Goal: Transaction & Acquisition: Purchase product/service

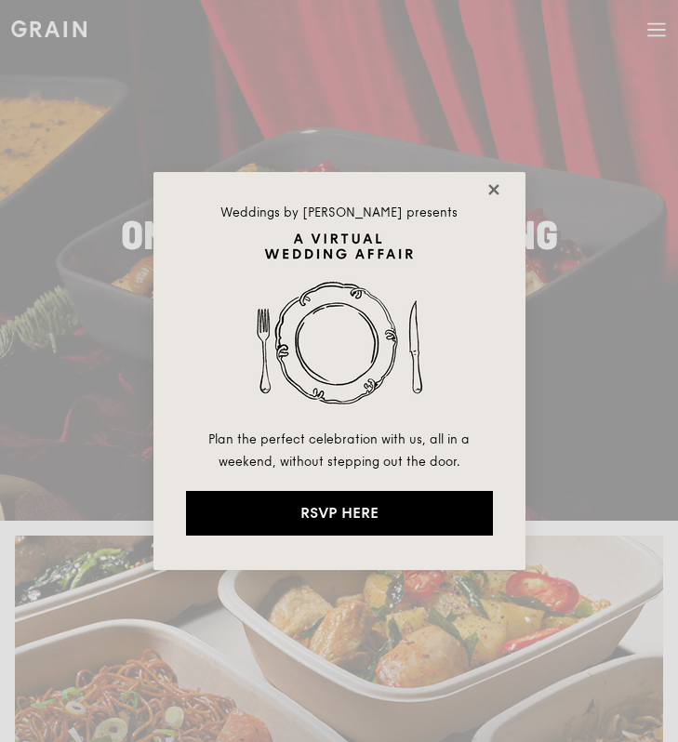
click at [494, 189] on icon at bounding box center [493, 189] width 10 height 10
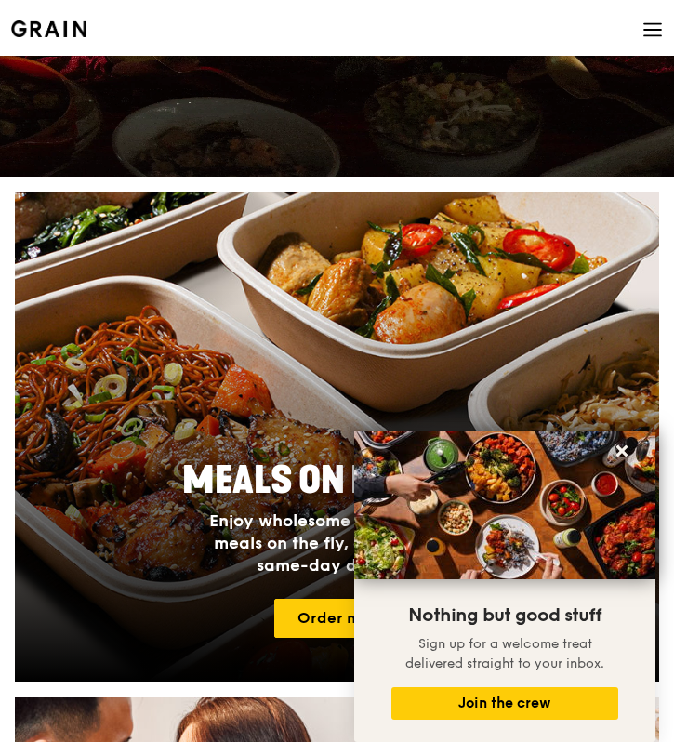
scroll to position [614, 0]
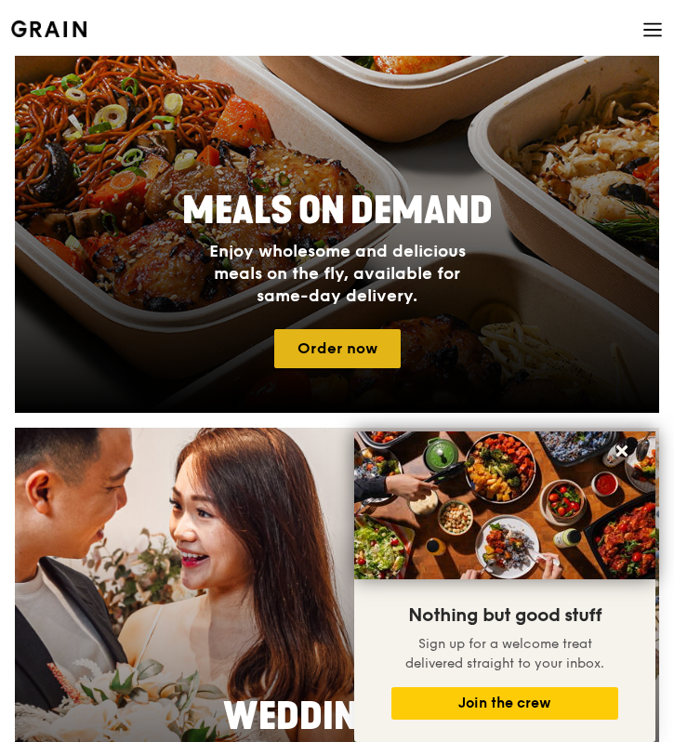
click at [381, 348] on link "Order now" at bounding box center [337, 348] width 126 height 39
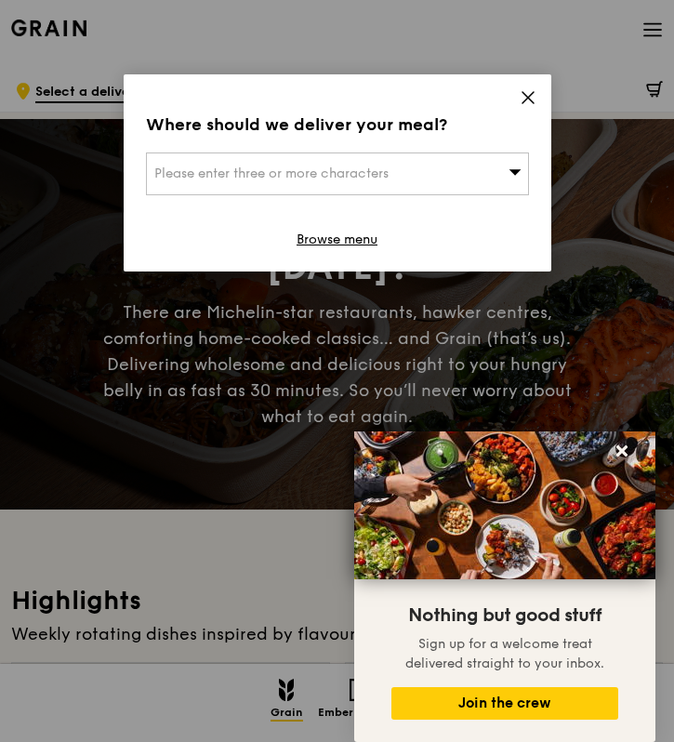
click at [408, 174] on div "Please enter three or more characters" at bounding box center [337, 174] width 383 height 43
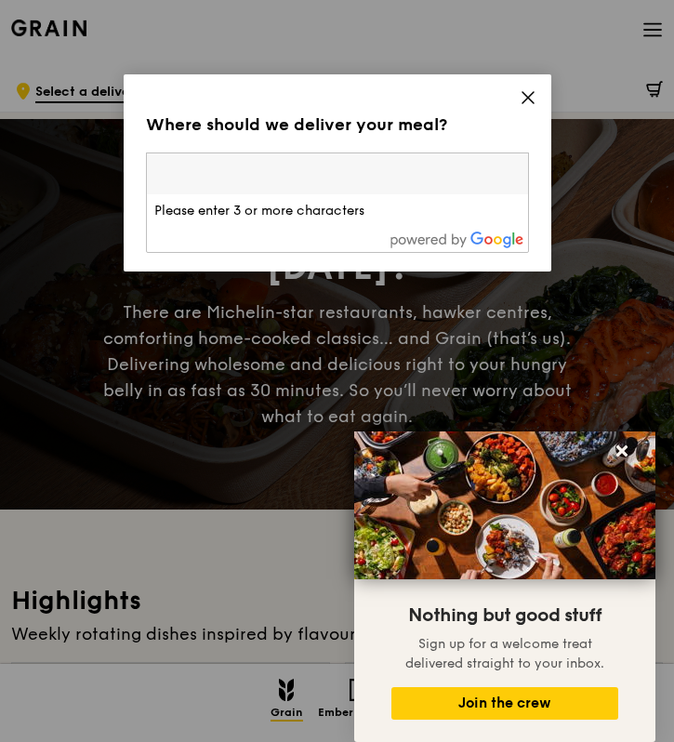
click at [407, 174] on input "search" at bounding box center [337, 173] width 381 height 41
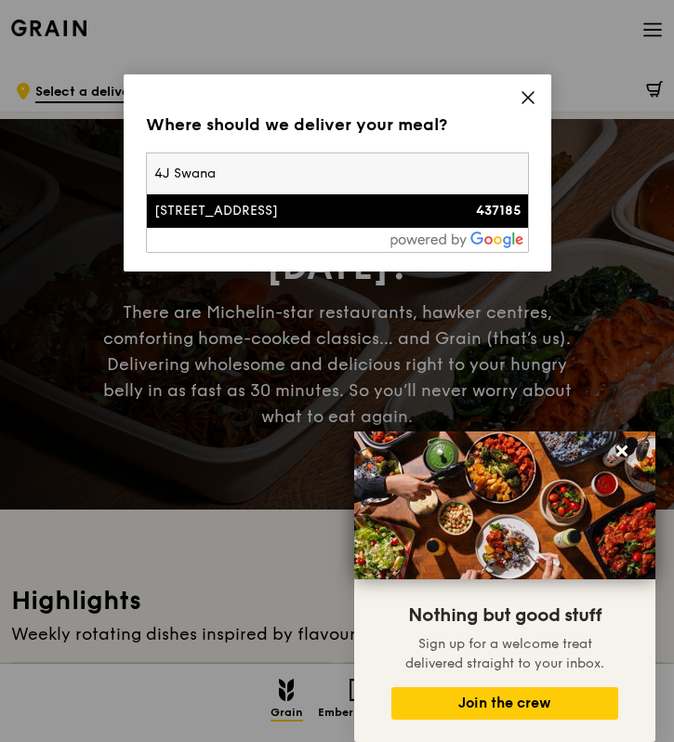
type input "4J Swana"
click at [347, 207] on div "[STREET_ADDRESS]" at bounding box center [291, 211] width 275 height 19
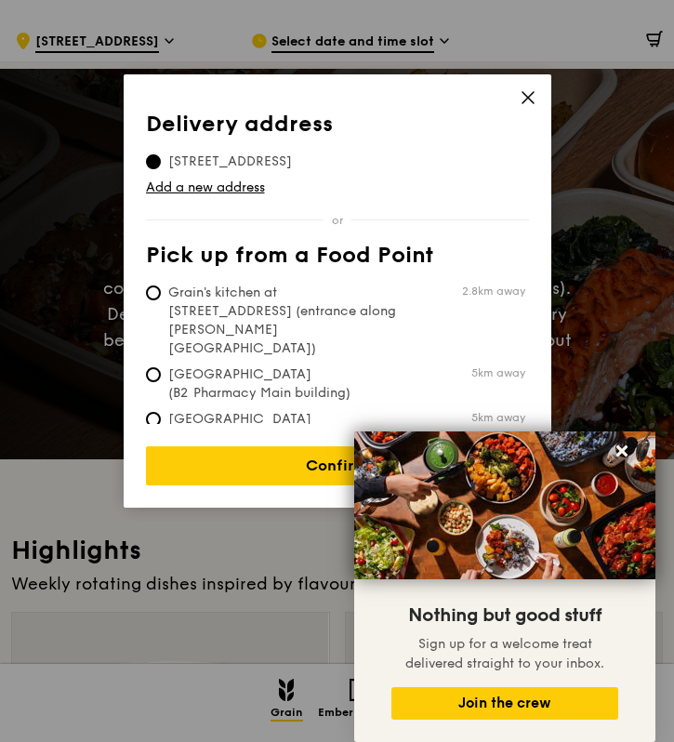
scroll to position [58, 0]
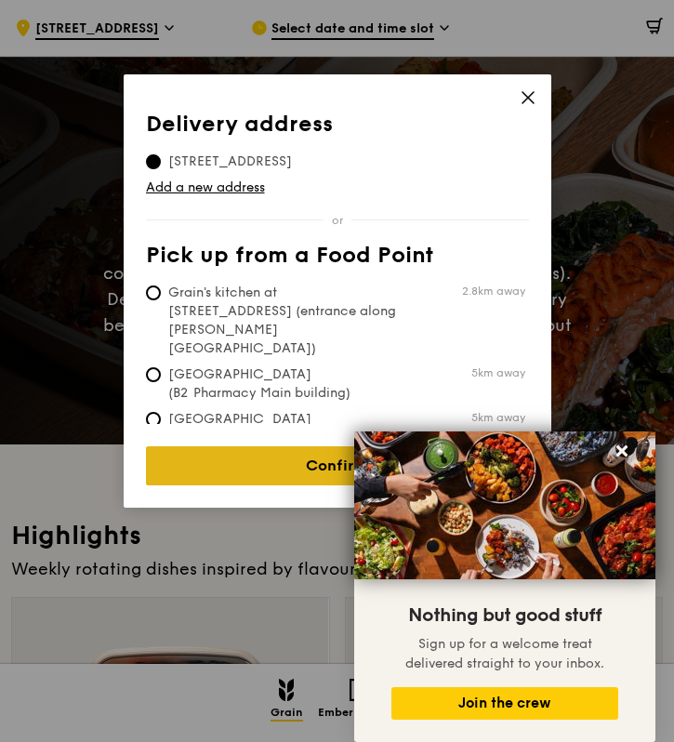
click at [293, 455] on link "Confirm" at bounding box center [337, 465] width 383 height 39
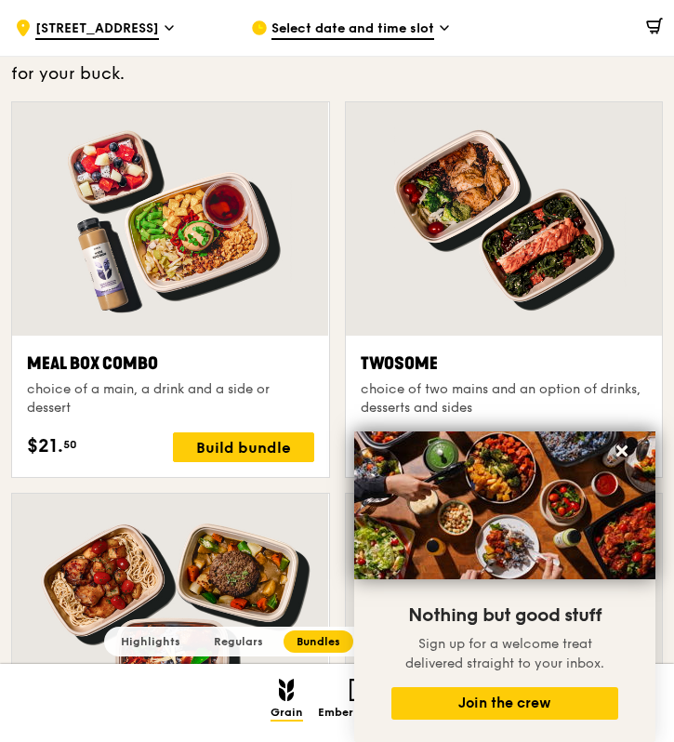
scroll to position [2129, 0]
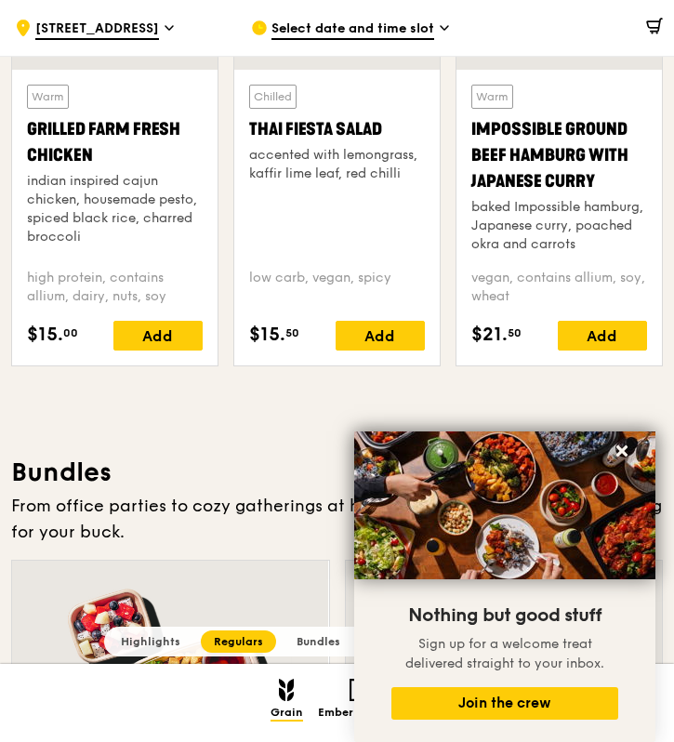
click at [303, 18] on div "Select date and time slot" at bounding box center [354, 28] width 206 height 56
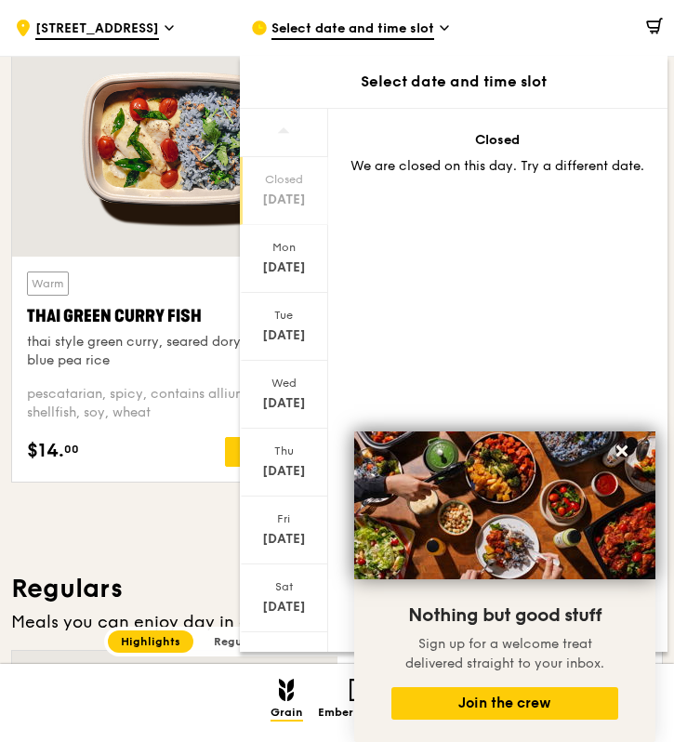
scroll to position [224, 0]
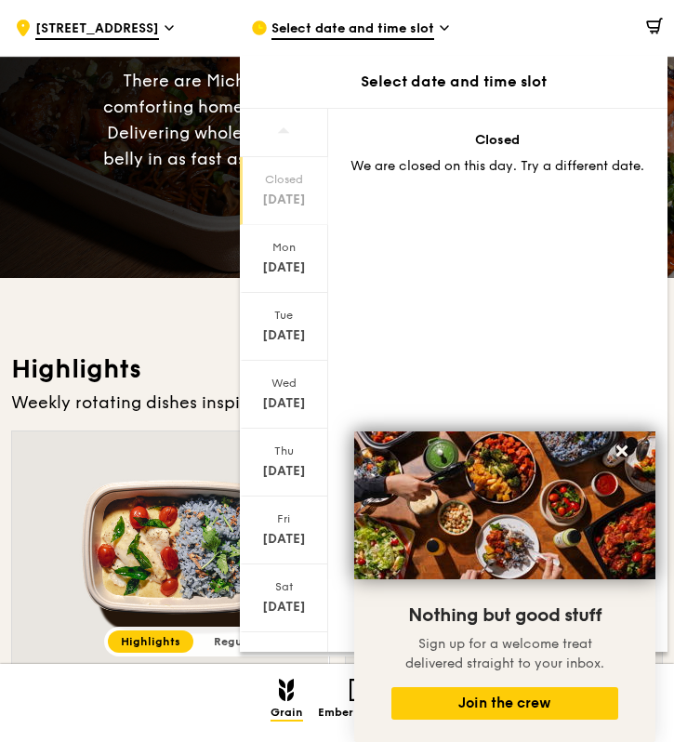
click at [108, 24] on span "[STREET_ADDRESS]" at bounding box center [97, 30] width 124 height 20
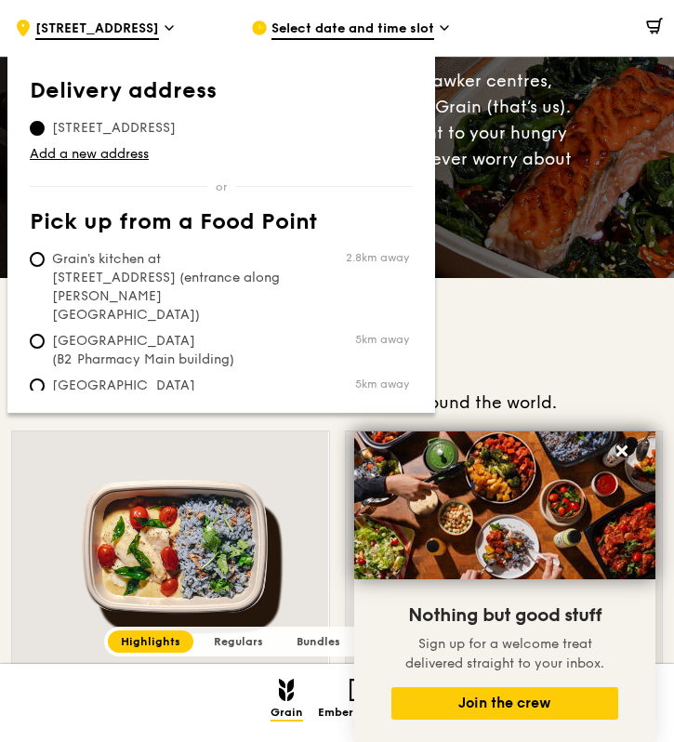
click at [93, 271] on span "Grain's kitchen at [STREET_ADDRESS] (entrance along [PERSON_NAME][GEOGRAPHIC_DA…" at bounding box center [168, 287] width 277 height 74
click at [45, 267] on input "Grain's kitchen at [STREET_ADDRESS] (entrance along [PERSON_NAME][GEOGRAPHIC_DA…" at bounding box center [37, 259] width 15 height 15
radio input "true"
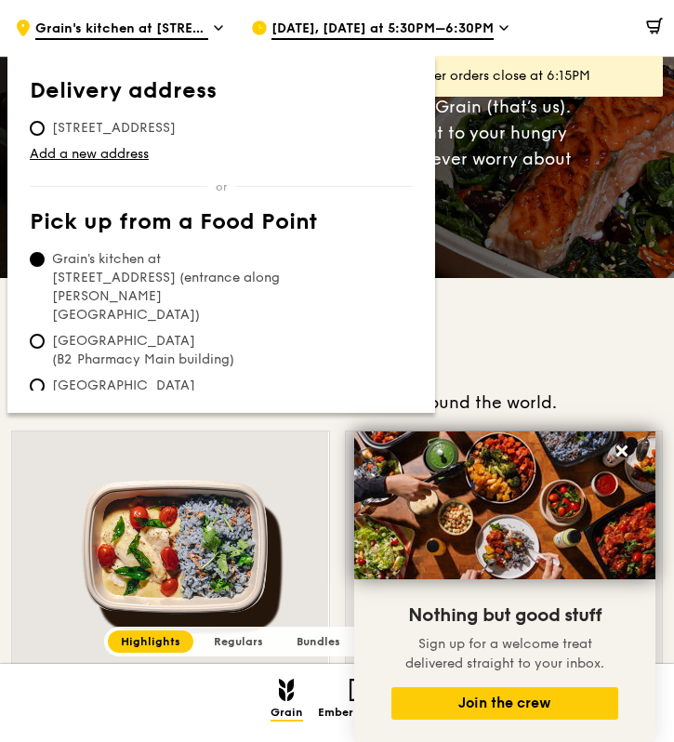
click at [421, 18] on div "[DATE], [DATE] at 5:30PM–6:30PM" at bounding box center [354, 28] width 206 height 56
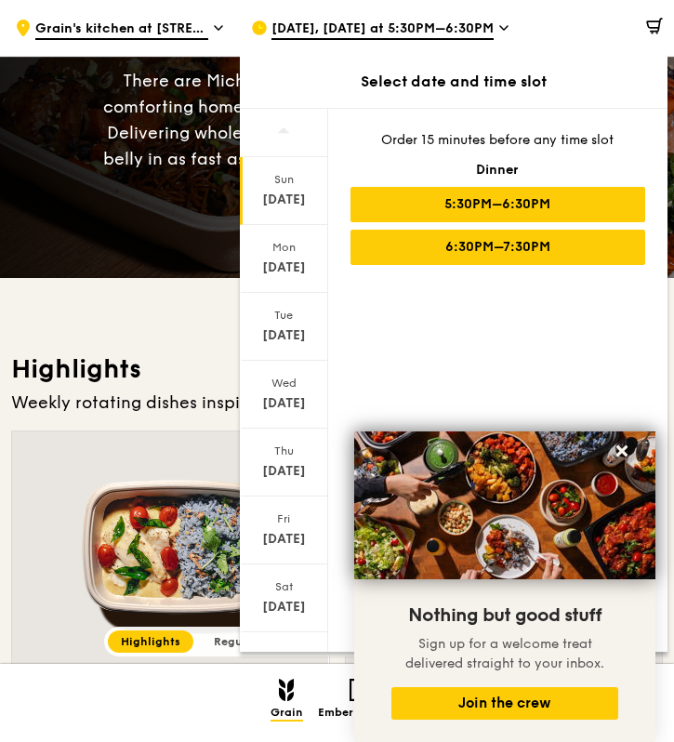
click at [542, 249] on div "6:30PM–7:30PM" at bounding box center [498, 247] width 295 height 35
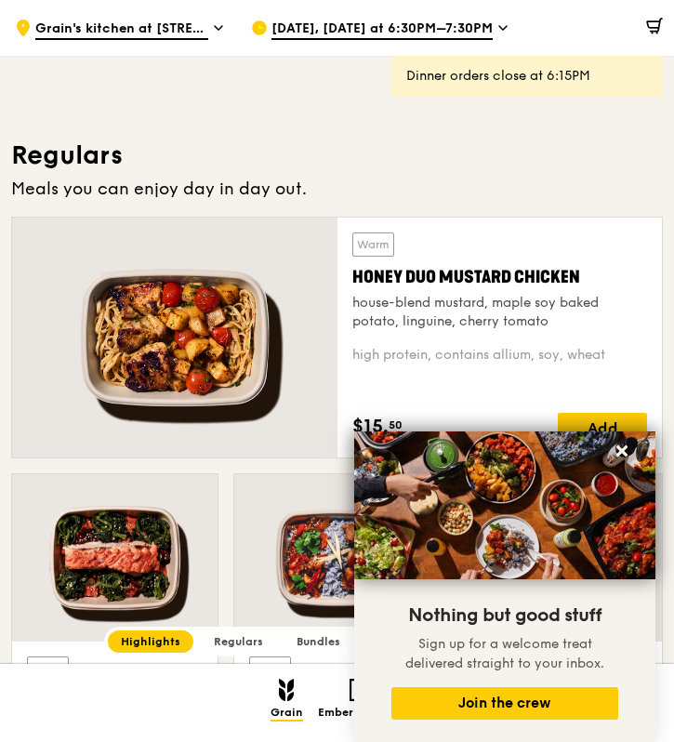
scroll to position [1067, 0]
